Goal: Entertainment & Leisure: Consume media (video, audio)

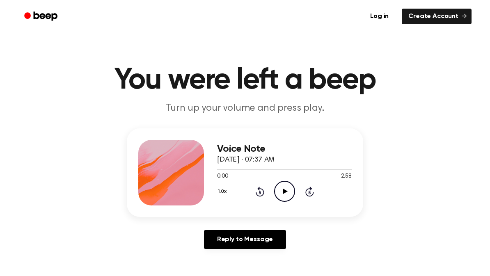
click at [286, 194] on icon "Play Audio" at bounding box center [284, 191] width 21 height 21
click at [225, 192] on button "1.0x" at bounding box center [223, 192] width 12 height 14
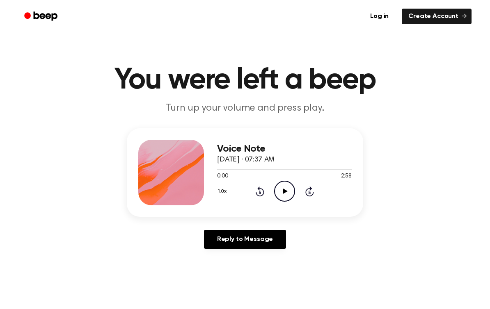
click at [221, 195] on button "1.0x" at bounding box center [223, 192] width 12 height 14
click at [286, 197] on icon "Play Audio" at bounding box center [284, 191] width 21 height 21
click at [313, 190] on icon "Skip 5 seconds" at bounding box center [309, 191] width 9 height 11
click at [309, 191] on icon "Skip 5 seconds" at bounding box center [309, 191] width 9 height 11
click at [313, 191] on icon "Skip 5 seconds" at bounding box center [309, 191] width 9 height 11
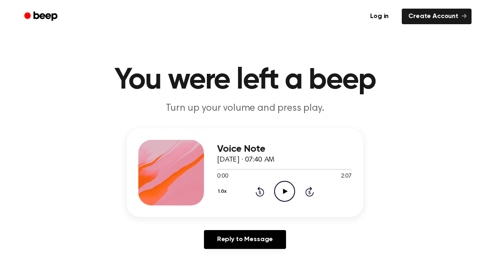
click at [288, 189] on icon "Play Audio" at bounding box center [284, 191] width 21 height 21
click at [311, 192] on icon "Skip 5 seconds" at bounding box center [309, 191] width 9 height 11
click at [311, 191] on icon "Skip 5 seconds" at bounding box center [309, 191] width 9 height 11
click at [313, 194] on icon at bounding box center [309, 192] width 9 height 10
click at [313, 188] on icon "Skip 5 seconds" at bounding box center [309, 191] width 9 height 11
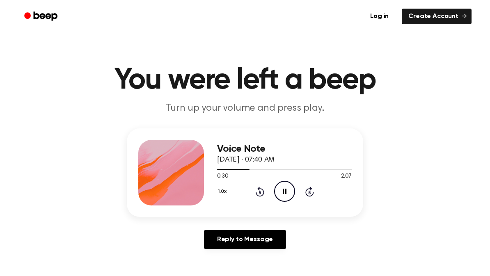
click at [311, 190] on icon at bounding box center [309, 192] width 9 height 10
click at [308, 194] on icon "Skip 5 seconds" at bounding box center [309, 191] width 9 height 11
click at [283, 188] on icon "Pause Audio" at bounding box center [284, 191] width 21 height 21
